Goal: Information Seeking & Learning: Learn about a topic

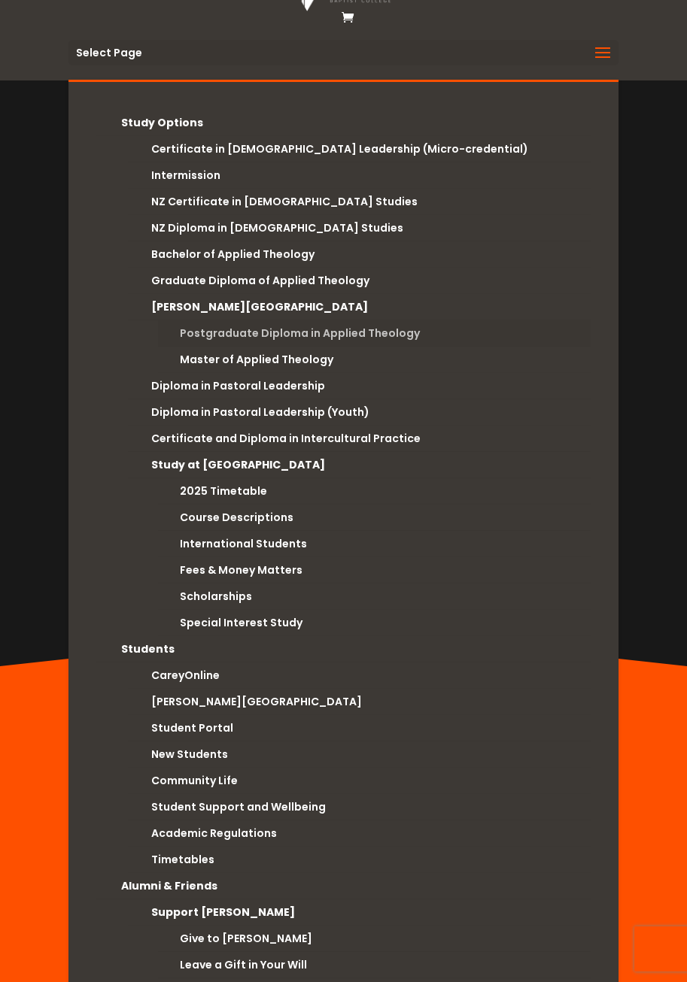
scroll to position [75, 0]
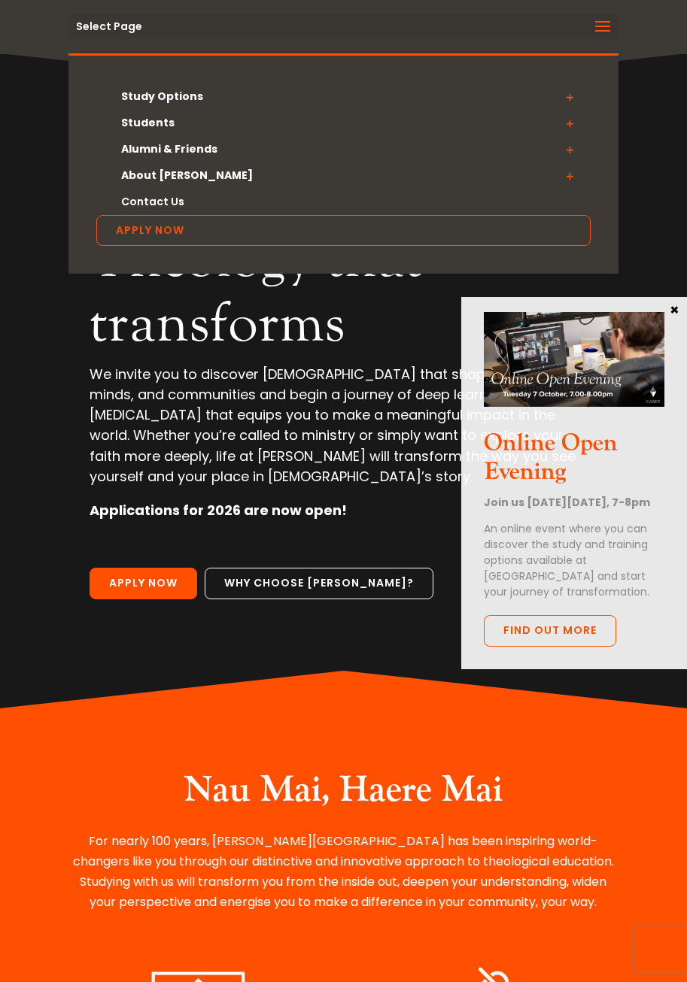
click at [572, 95] on span at bounding box center [569, 96] width 42 height 27
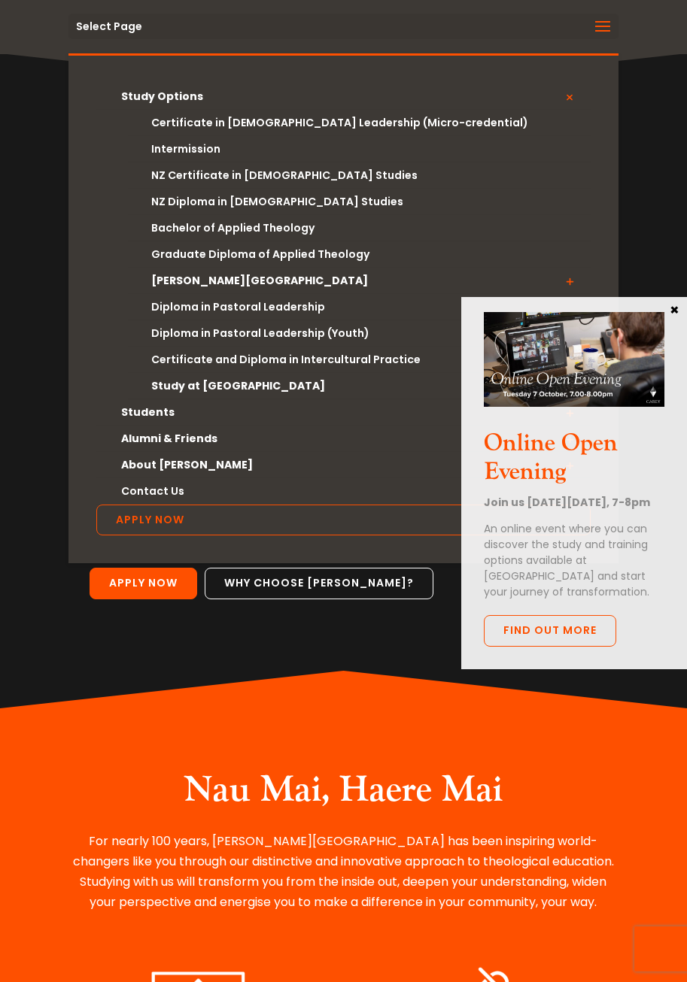
click at [569, 97] on span at bounding box center [569, 96] width 42 height 27
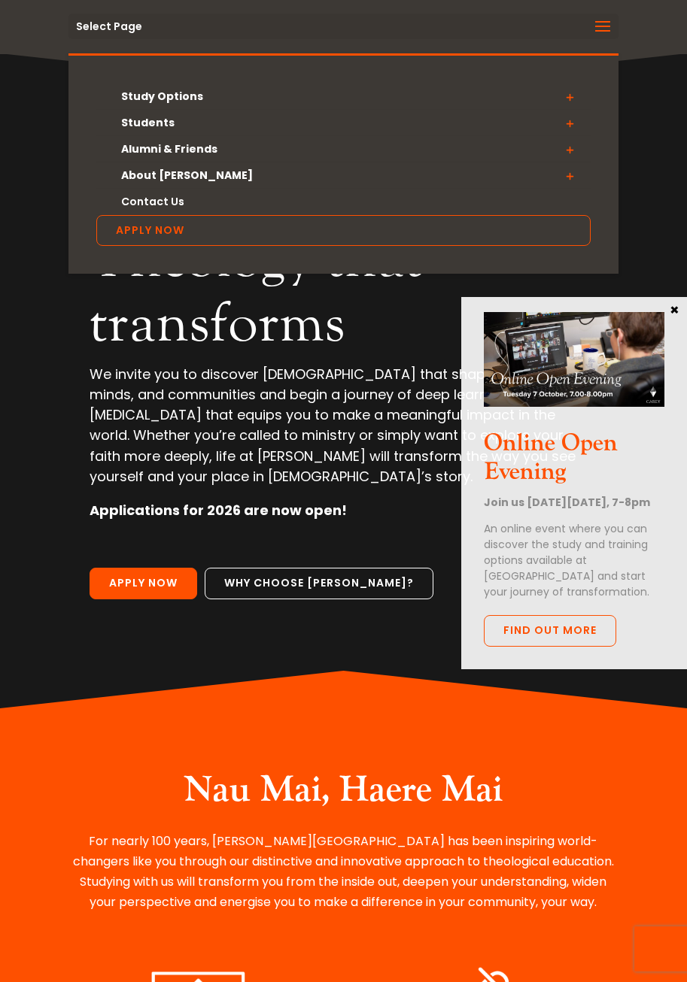
click at [566, 101] on span at bounding box center [569, 96] width 42 height 27
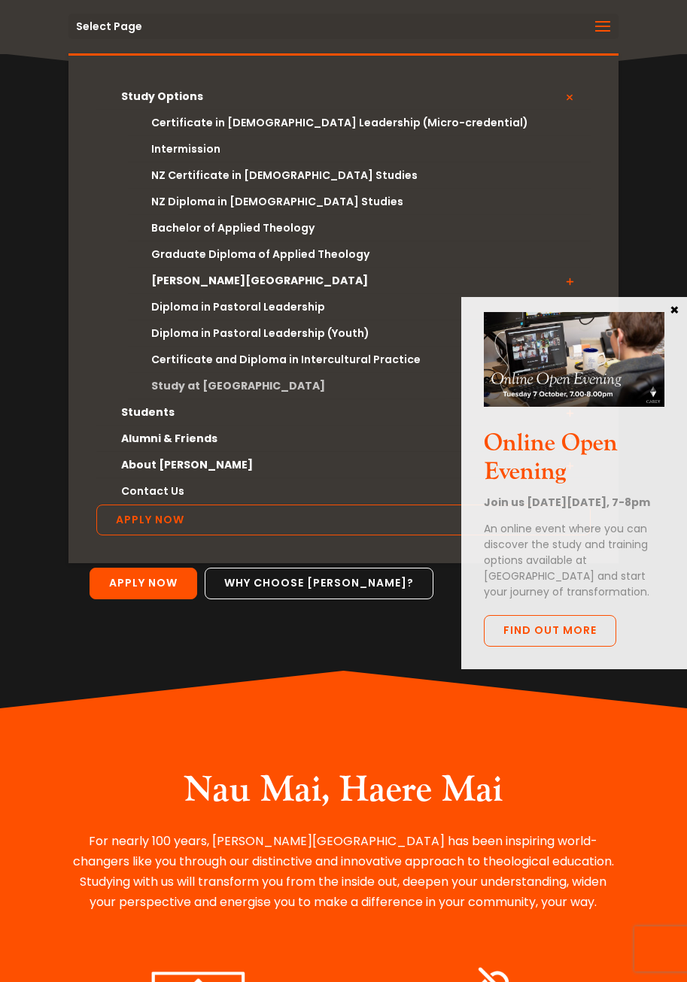
click at [205, 384] on link "Study at [GEOGRAPHIC_DATA]" at bounding box center [359, 386] width 463 height 26
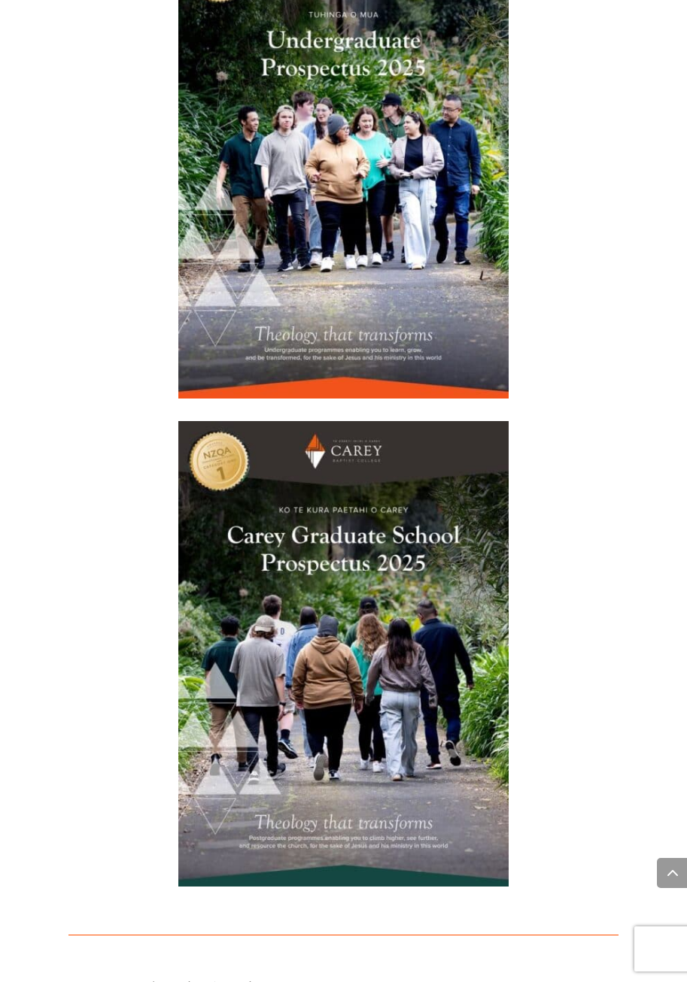
scroll to position [3911, 0]
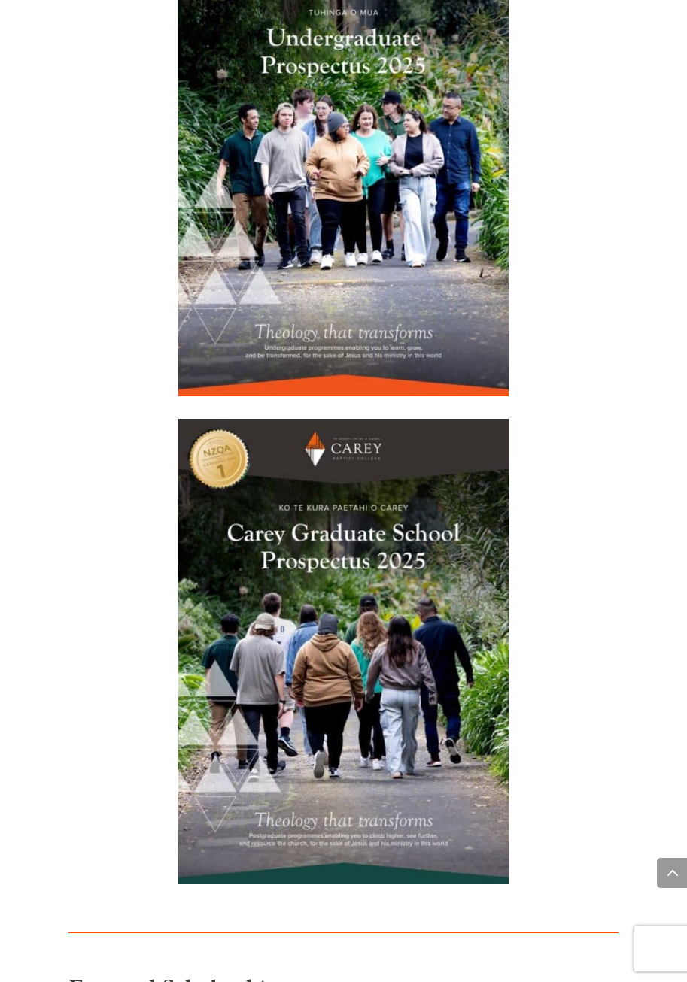
click at [337, 463] on img at bounding box center [342, 652] width 329 height 466
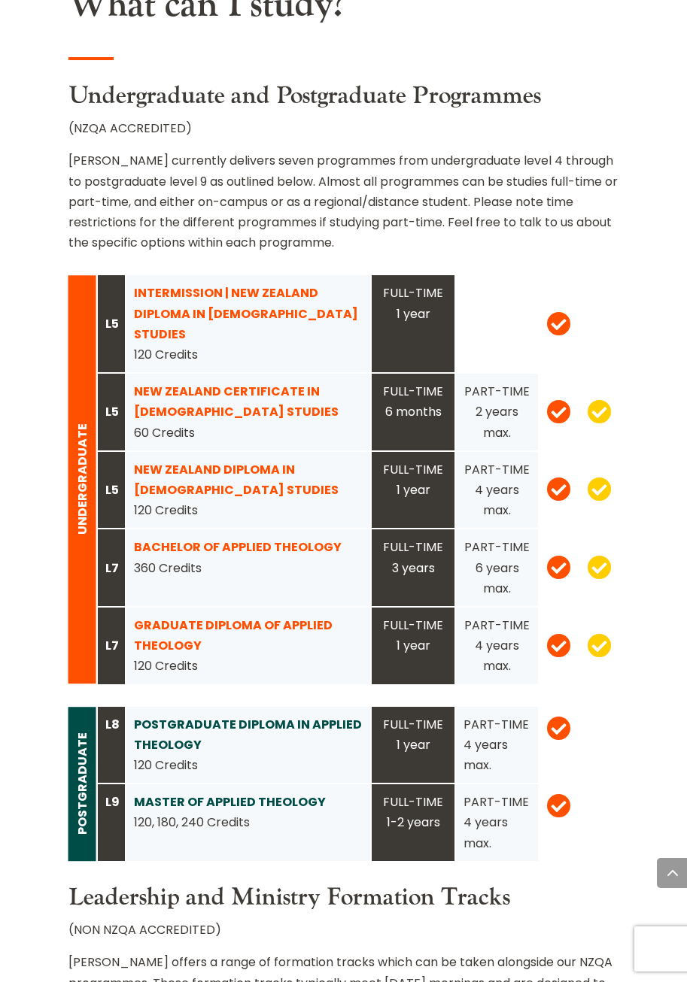
scroll to position [2006, 0]
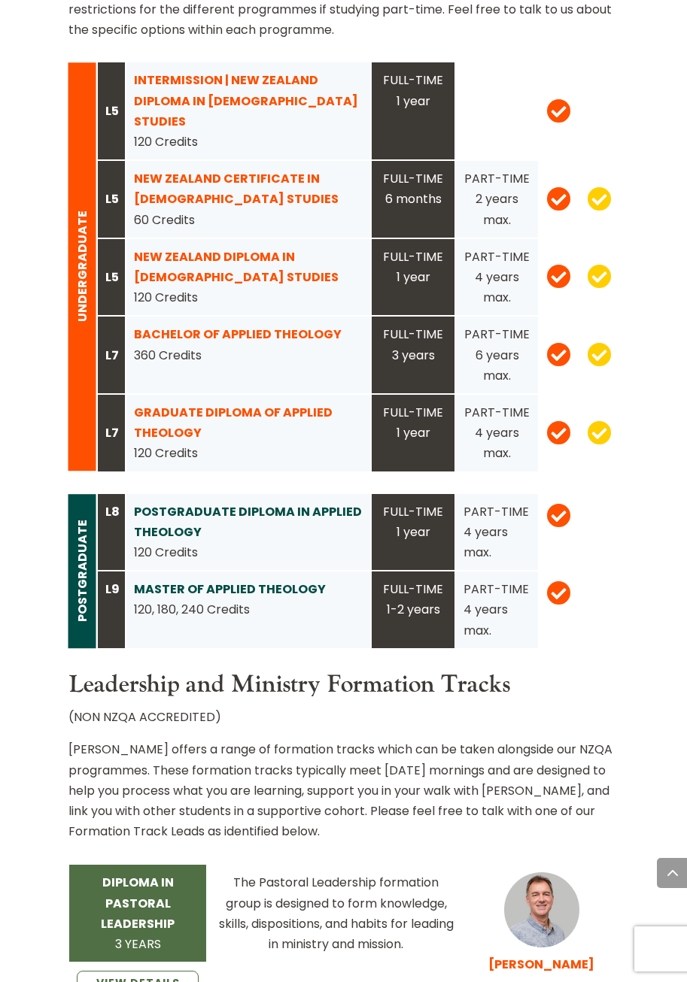
click at [229, 581] on strong "MASTER OF APPLIED THEOLOGY" at bounding box center [230, 589] width 192 height 17
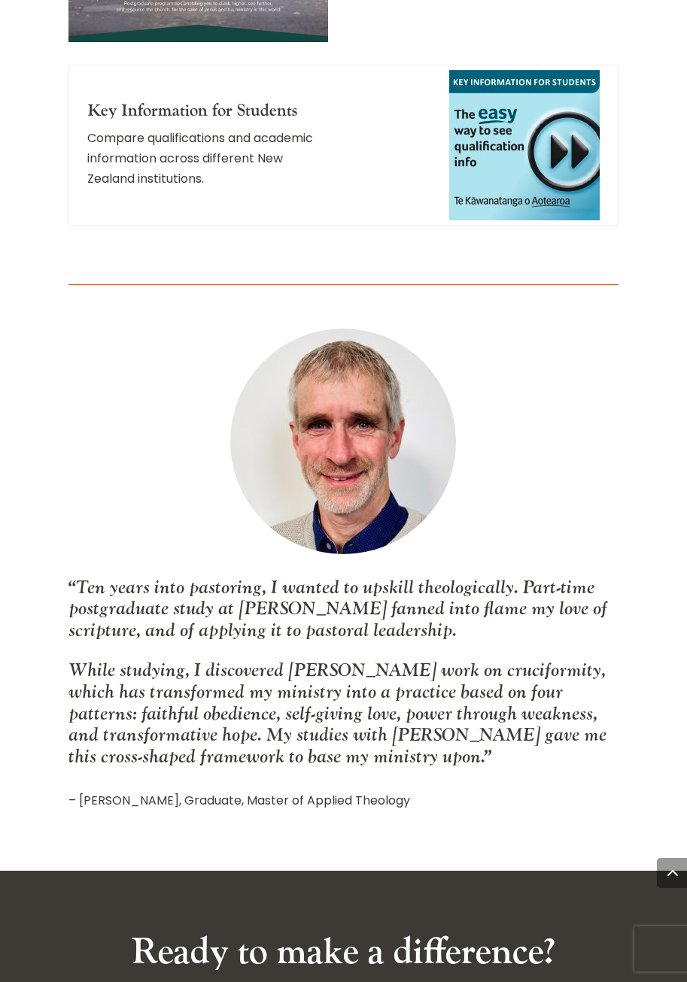
scroll to position [3159, 0]
